Goal: Check status: Check status

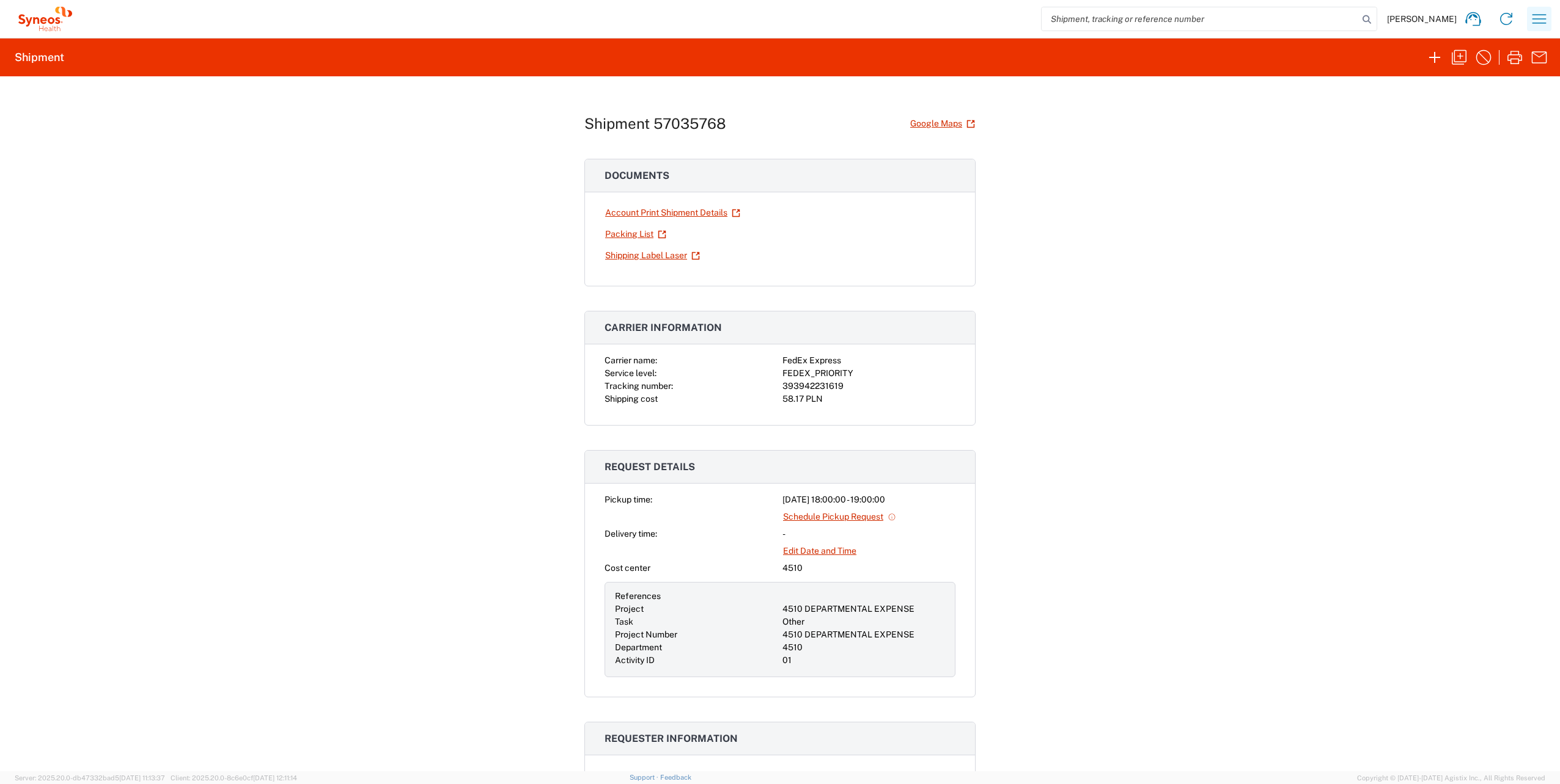
click at [1536, 24] on icon "button" at bounding box center [1539, 18] width 14 height 9
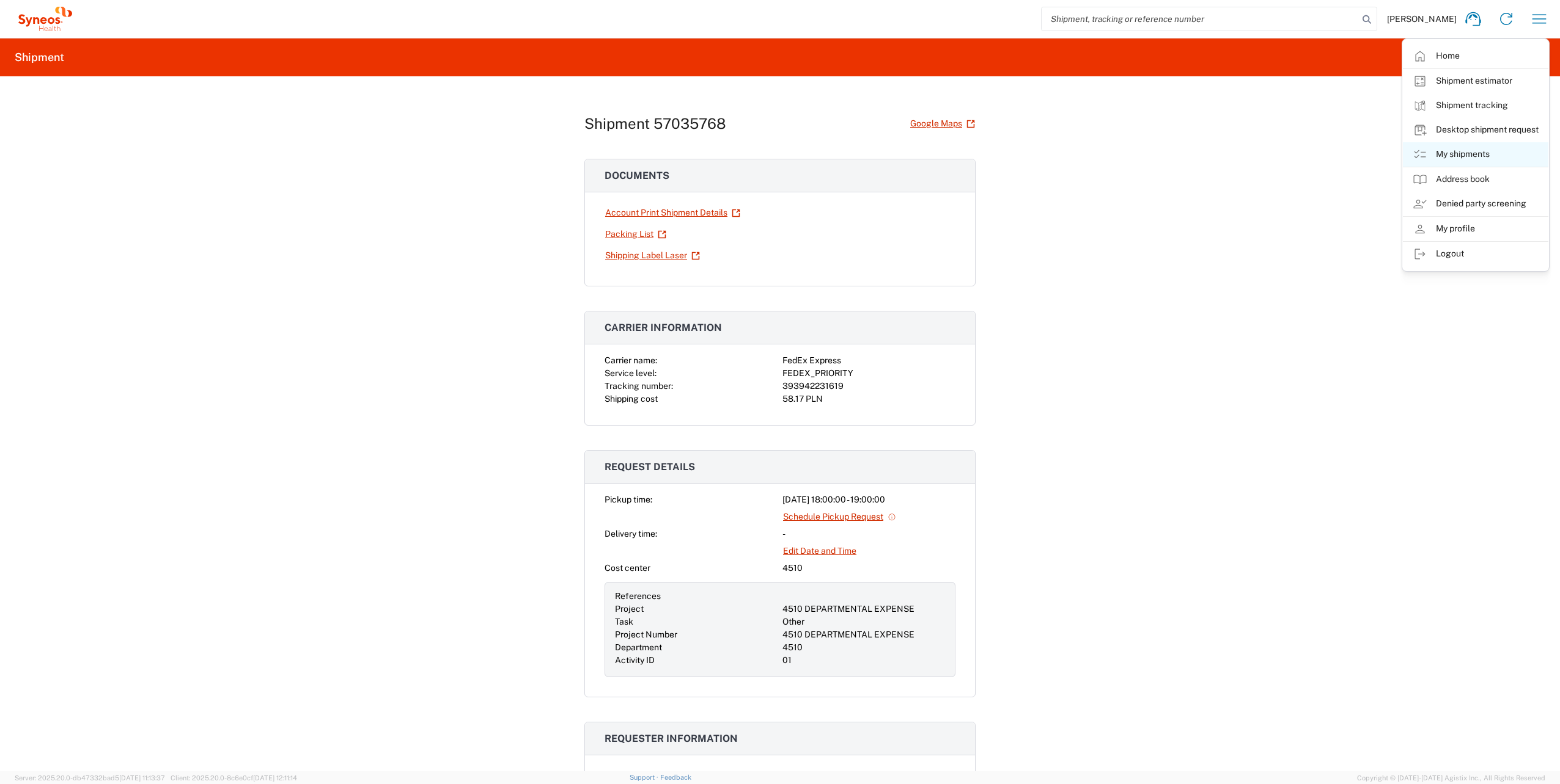
click at [1488, 151] on link "My shipments" at bounding box center [1475, 154] width 145 height 25
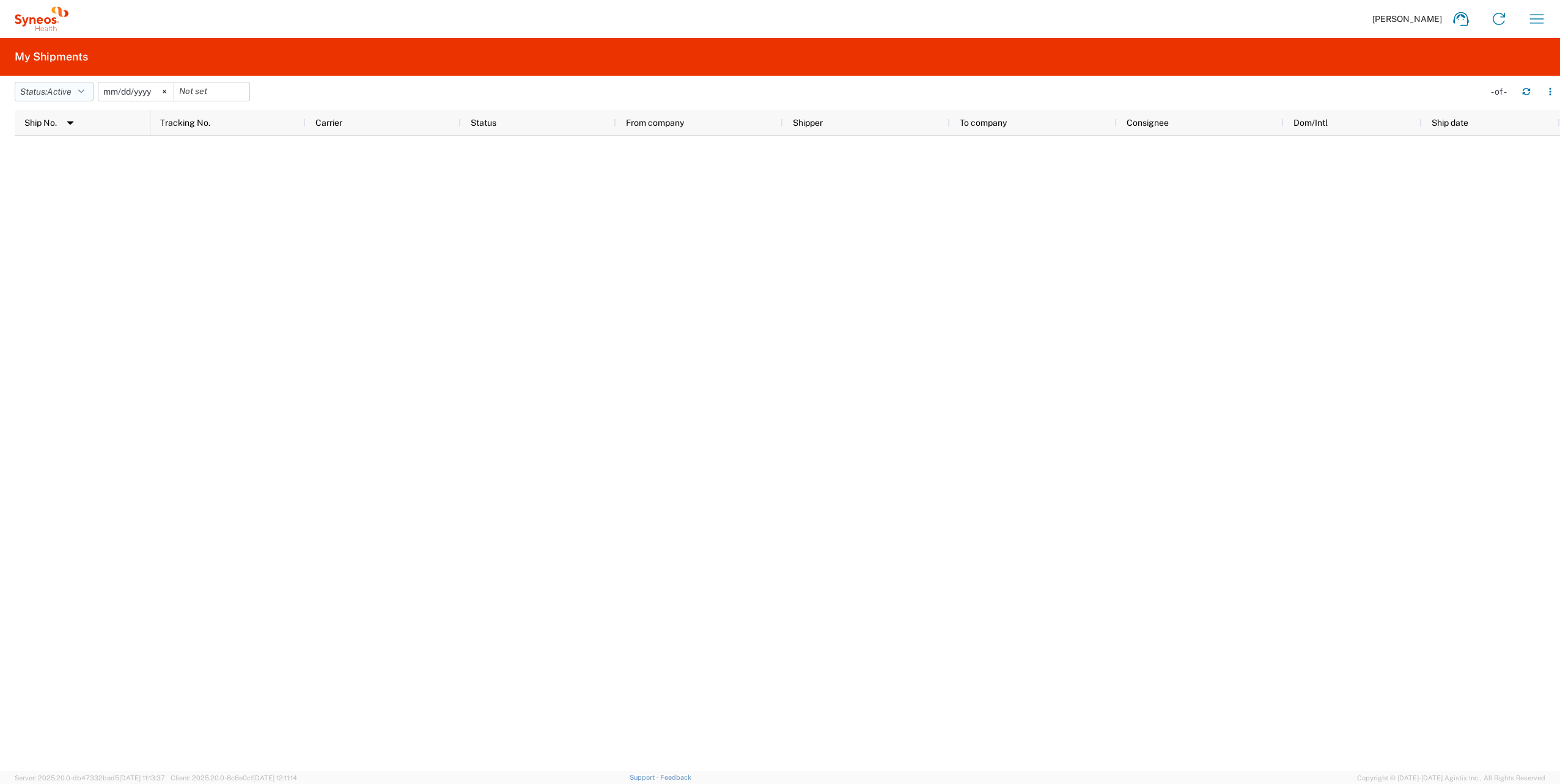
click at [91, 87] on button "Status: Active" at bounding box center [54, 91] width 79 height 20
click at [73, 155] on span "All" at bounding box center [87, 155] width 143 height 19
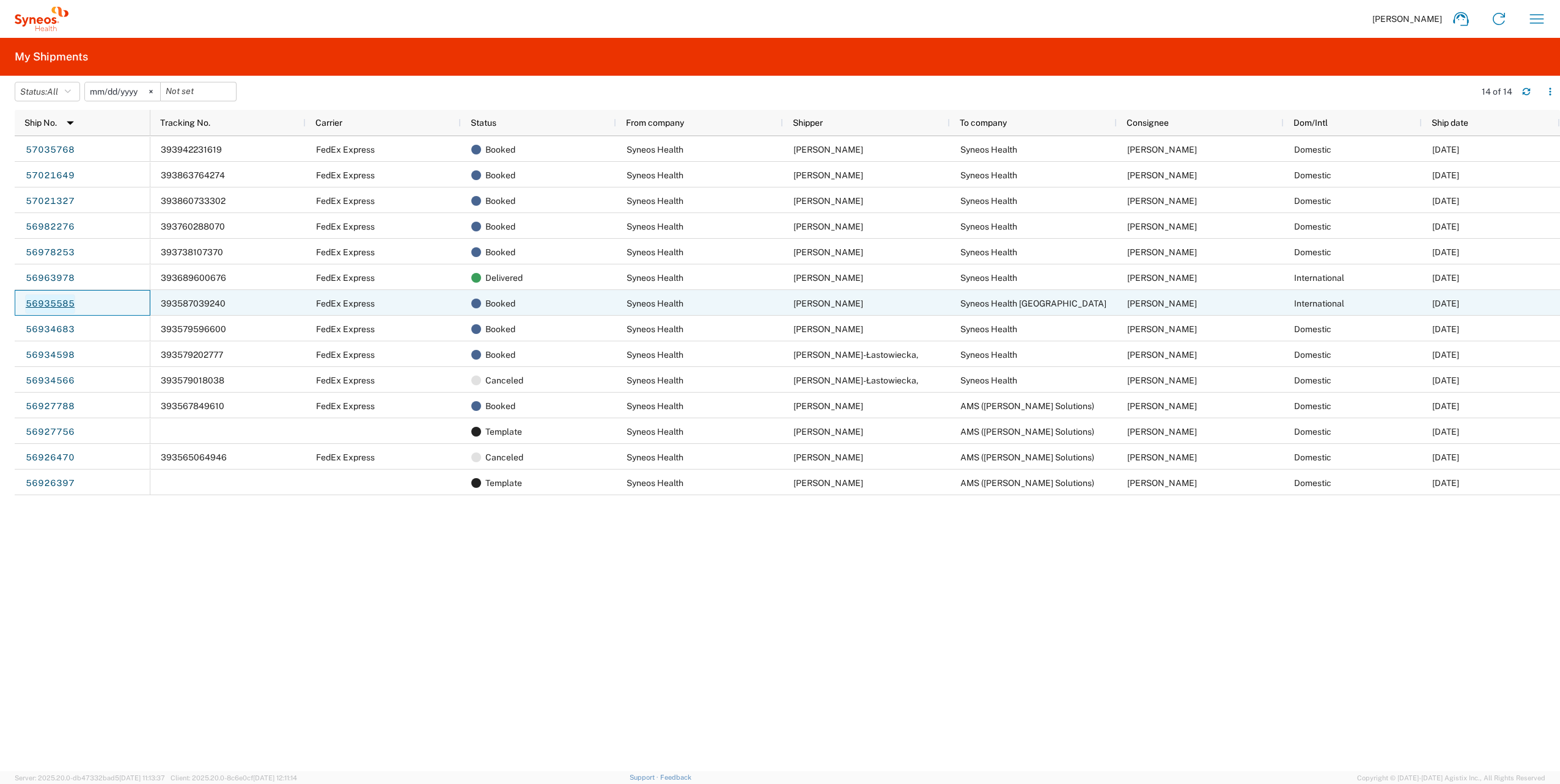
click at [54, 301] on link "56935585" at bounding box center [49, 305] width 50 height 20
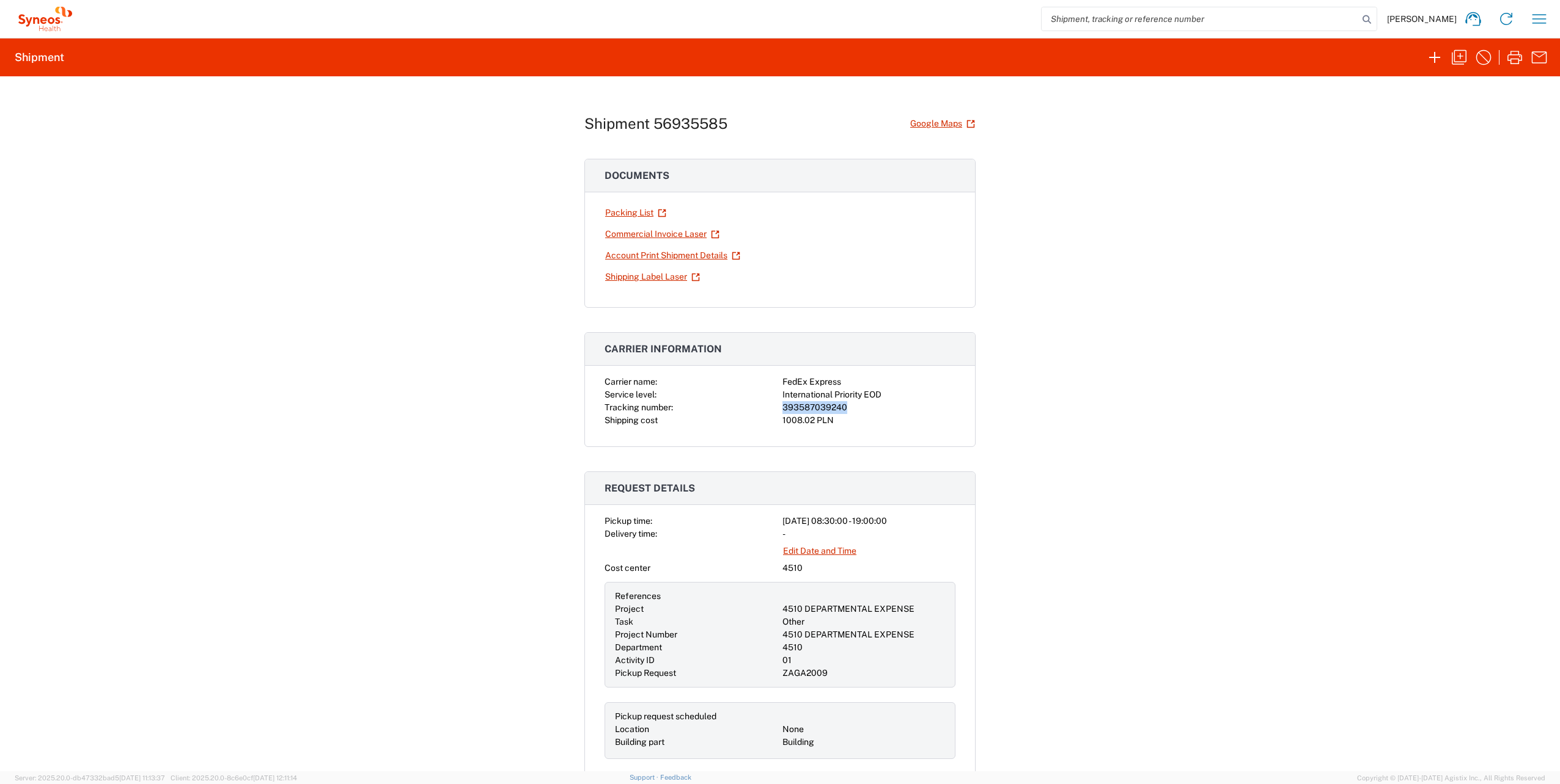
drag, startPoint x: 841, startPoint y: 408, endPoint x: 777, endPoint y: 408, distance: 64.0
click at [777, 408] on div "Carrier name: FedEx Express Service level: International Priority EOD Tracking …" at bounding box center [780, 401] width 351 height 51
copy div "393587039240"
click at [832, 551] on link "Edit Date and Time" at bounding box center [820, 551] width 75 height 22
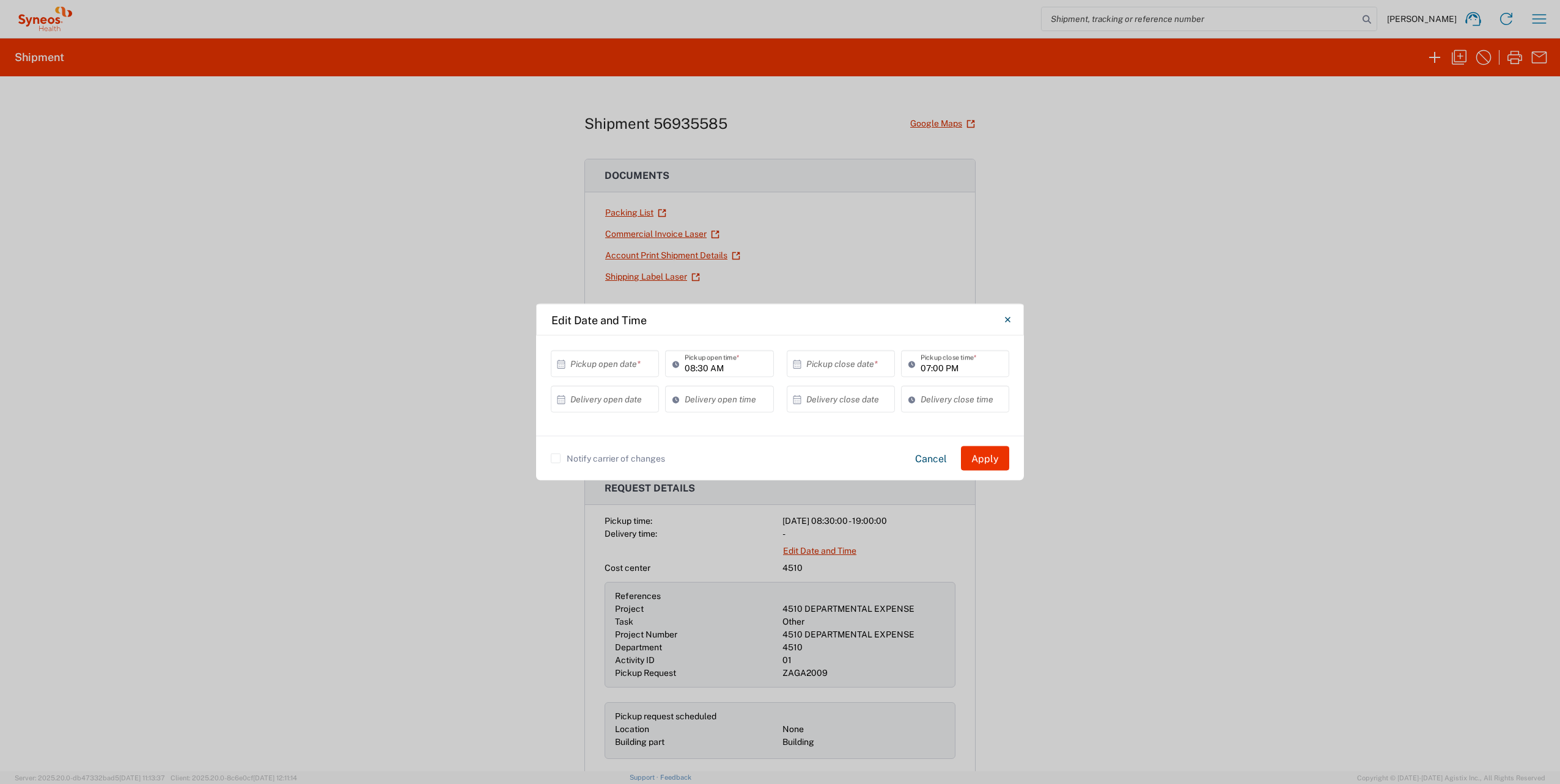
click at [638, 363] on input "text" at bounding box center [607, 364] width 75 height 22
click at [596, 447] on span "7" at bounding box center [590, 440] width 18 height 17
type input "[DATE]"
click at [991, 473] on div "Notify carrier of changes Cancel Apply" at bounding box center [780, 458] width 488 height 44
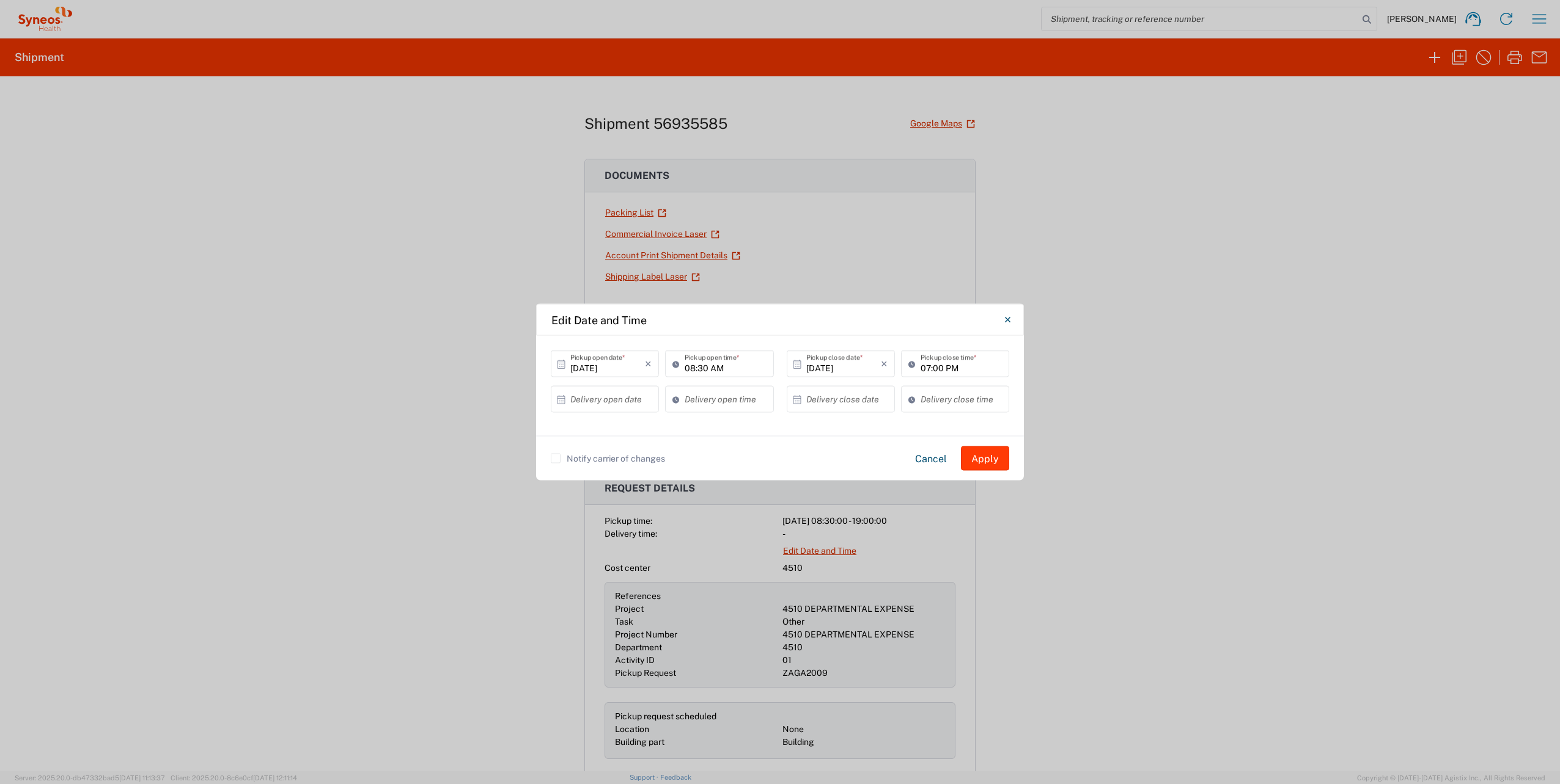
click at [987, 463] on button "Apply" at bounding box center [984, 458] width 48 height 25
